Goal: Task Accomplishment & Management: Manage account settings

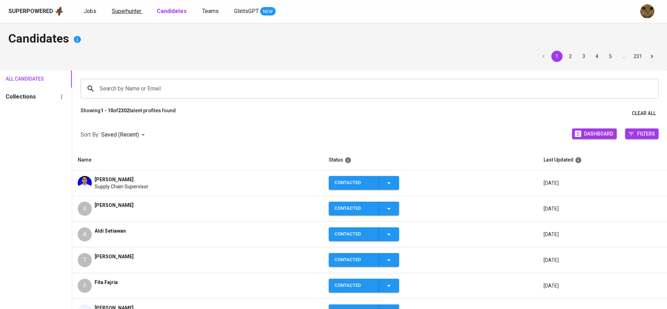
click at [116, 11] on span "Superhunter" at bounding box center [127, 11] width 30 height 7
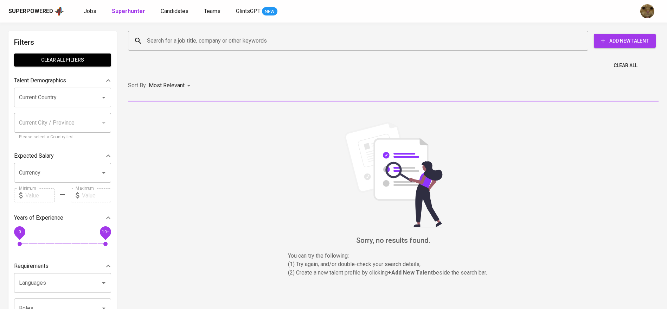
click at [189, 42] on input "Search for a job title, company or other keywords" at bounding box center [359, 40] width 429 height 13
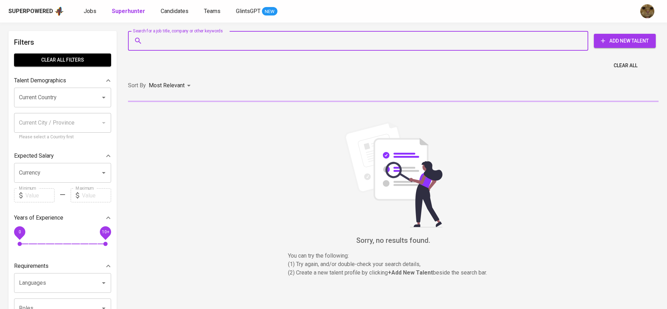
paste input "[EMAIL_ADDRESS][DOMAIN_NAME]"
type input "[EMAIL_ADDRESS][DOMAIN_NAME]"
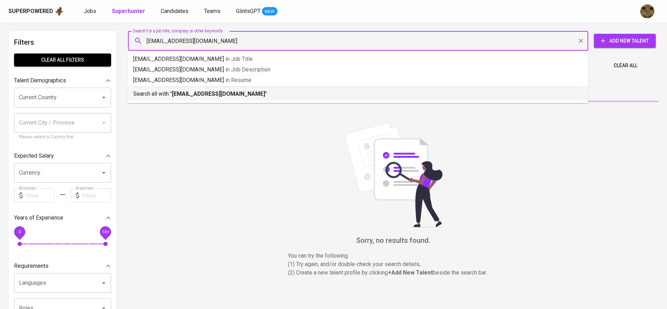
click at [170, 90] on p "Search all with " [EMAIL_ADDRESS][DOMAIN_NAME] "" at bounding box center [357, 94] width 449 height 8
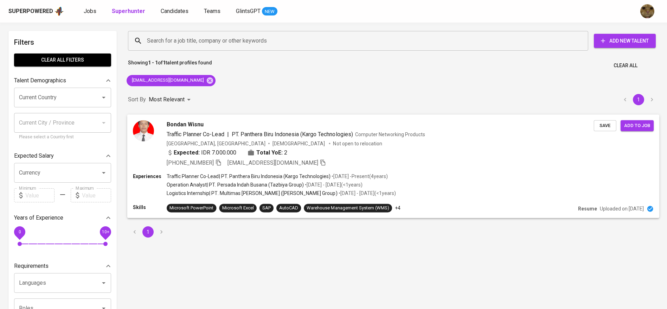
click at [359, 170] on div "Bondan Wisnu Traffic Planner Co-Lead | PT. Panthera Biru Indonesia (Kargo Techn…" at bounding box center [393, 143] width 533 height 58
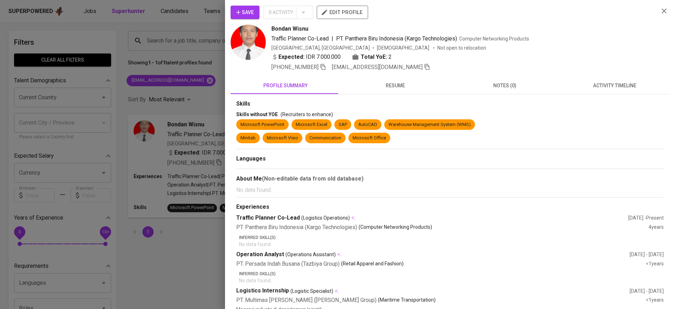
click at [614, 83] on span "activity timeline" at bounding box center [614, 85] width 101 height 9
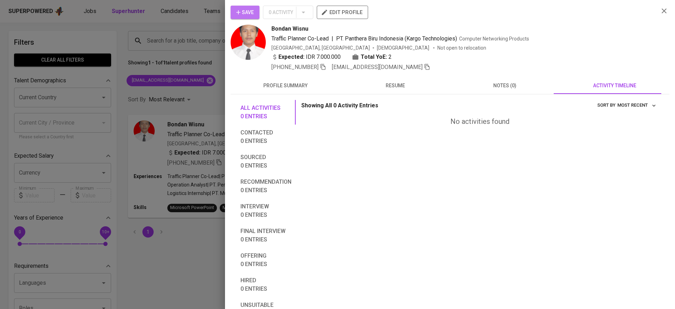
click at [238, 7] on button "Save" at bounding box center [245, 12] width 29 height 13
click at [176, 27] on div at bounding box center [337, 154] width 675 height 309
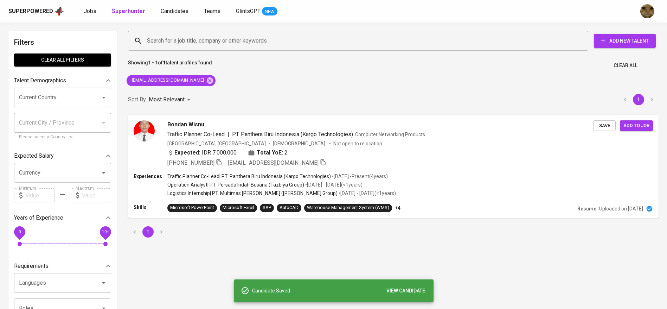
click at [172, 15] on div "Superpowered Jobs Superhunter Candidates Teams GlintsGPT NEW" at bounding box center [322, 11] width 628 height 11
click at [167, 12] on span "Candidates" at bounding box center [175, 11] width 28 height 7
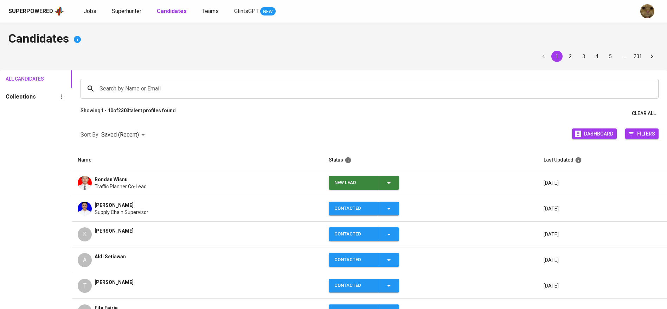
scroll to position [26, 0]
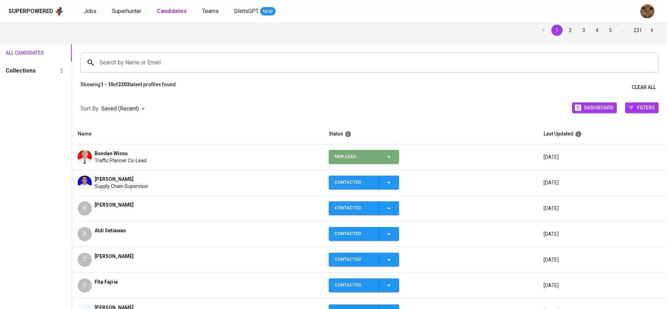
click at [385, 158] on icon "button" at bounding box center [389, 157] width 8 height 8
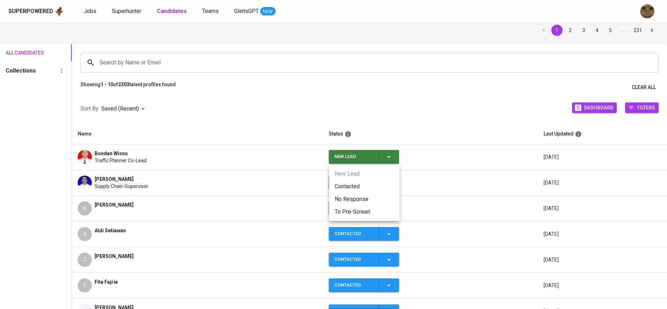
click at [347, 187] on li "Contacted" at bounding box center [364, 186] width 70 height 13
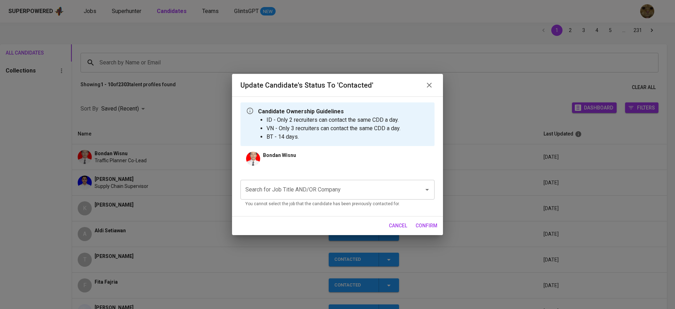
click at [301, 191] on input "Search for Job Title AND/OR Company" at bounding box center [328, 189] width 168 height 13
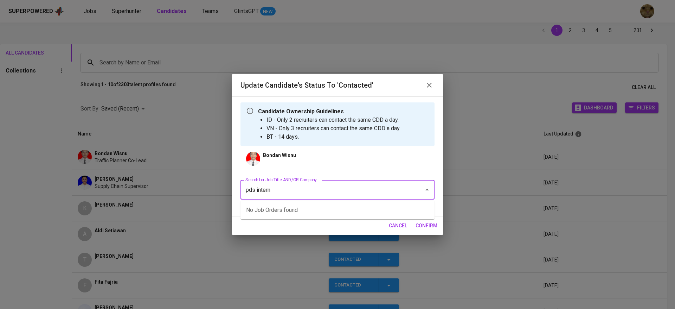
type input "pds interna"
type input "pds"
click at [281, 212] on li "Supply Chain Coordinators (2 headcount) (PDS International Pte Ltd)" at bounding box center [338, 210] width 194 height 13
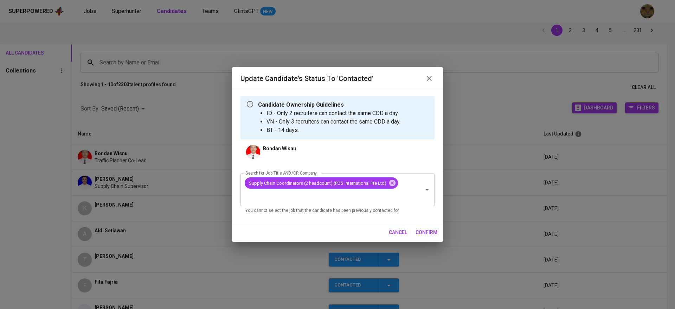
click at [429, 233] on span "confirm" at bounding box center [427, 232] width 22 height 9
